Goal: Task Accomplishment & Management: Manage account settings

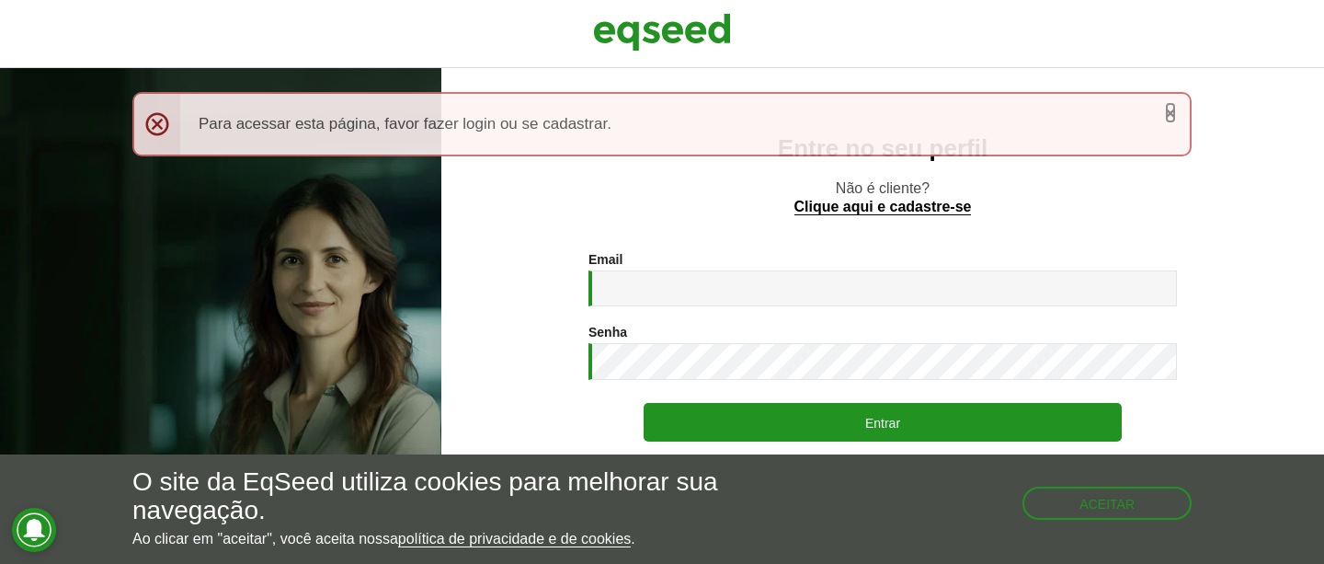
click at [1167, 115] on link "×" at bounding box center [1170, 112] width 11 height 19
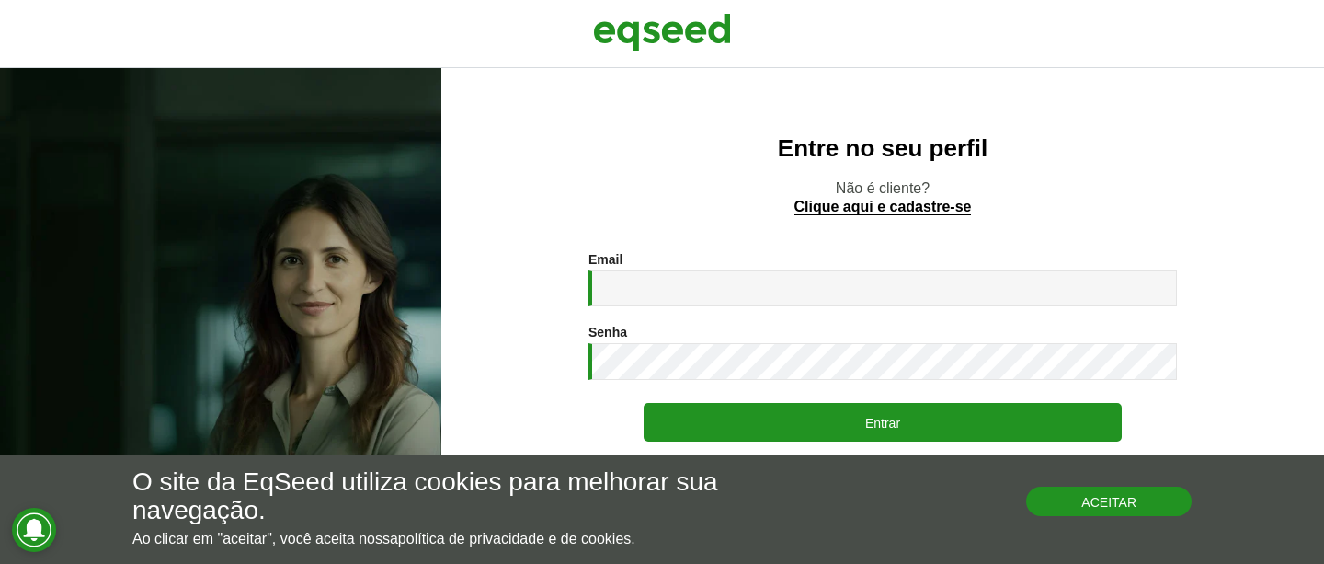
click at [1146, 501] on button "Aceitar" at bounding box center [1108, 500] width 165 height 29
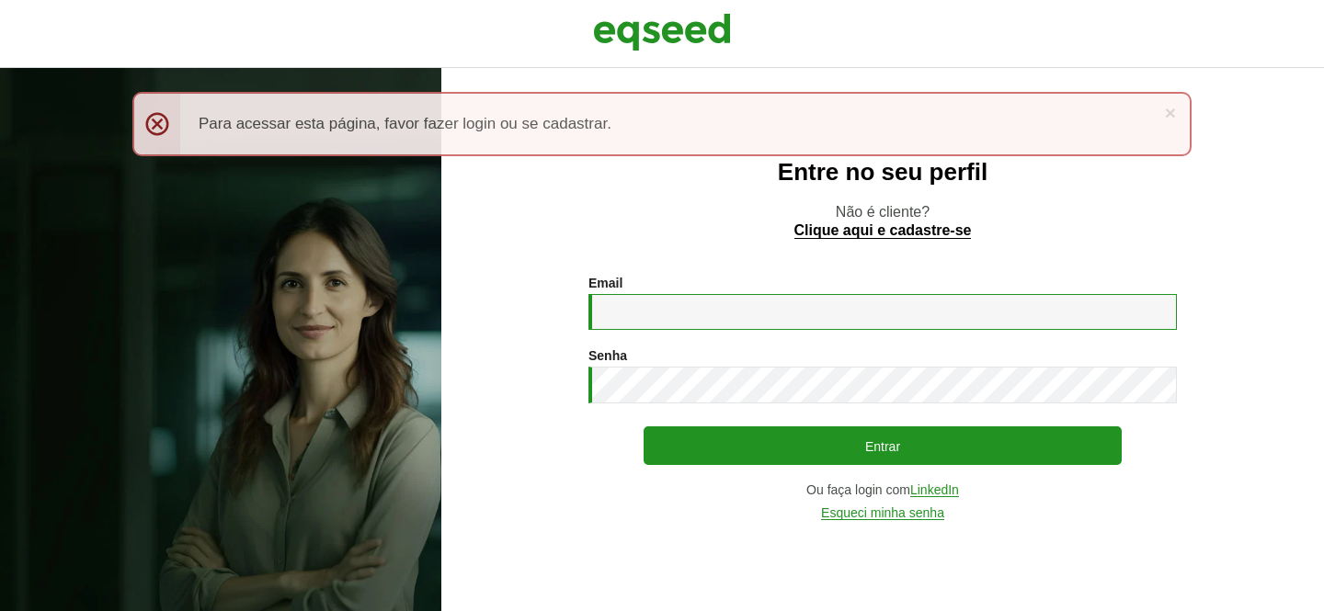
click at [733, 313] on input "Email *" at bounding box center [882, 312] width 588 height 36
type input "*"
type input "**********"
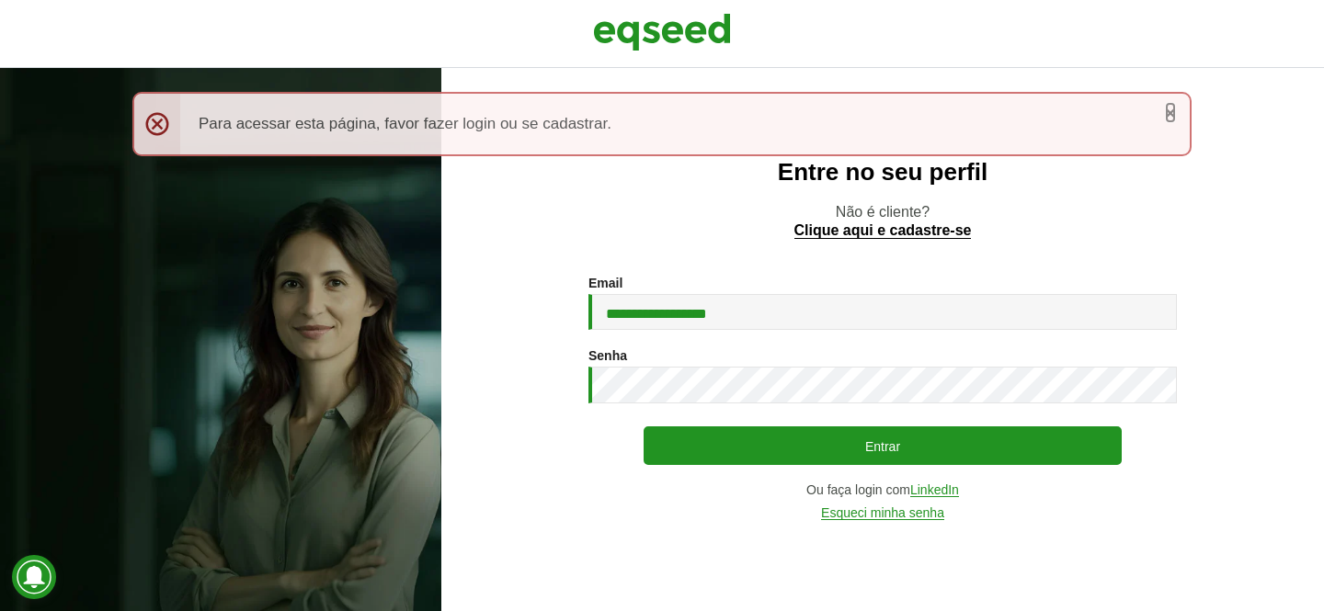
click at [1172, 110] on link "×" at bounding box center [1170, 112] width 11 height 19
